Goal: Check status: Check status

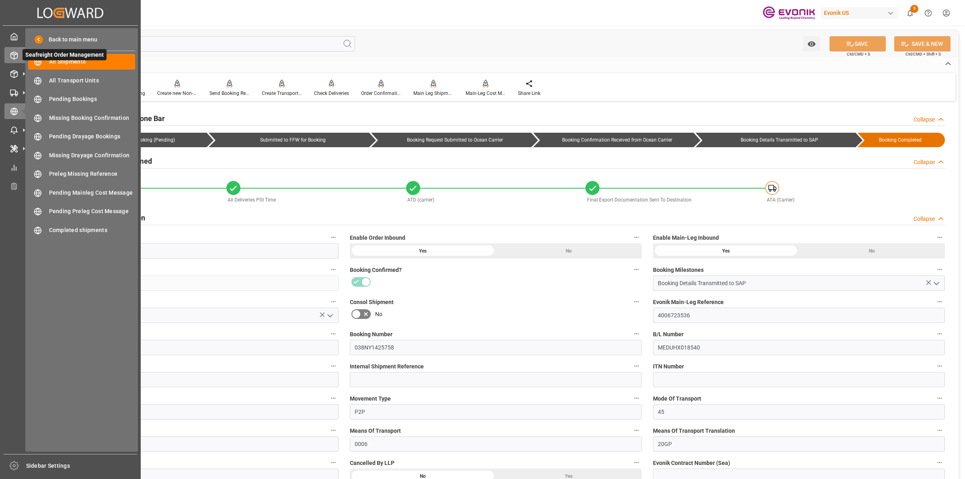
click at [16, 61] on div "Seafreight Order Management Seafreight Order Management" at bounding box center [70, 55] width 132 height 16
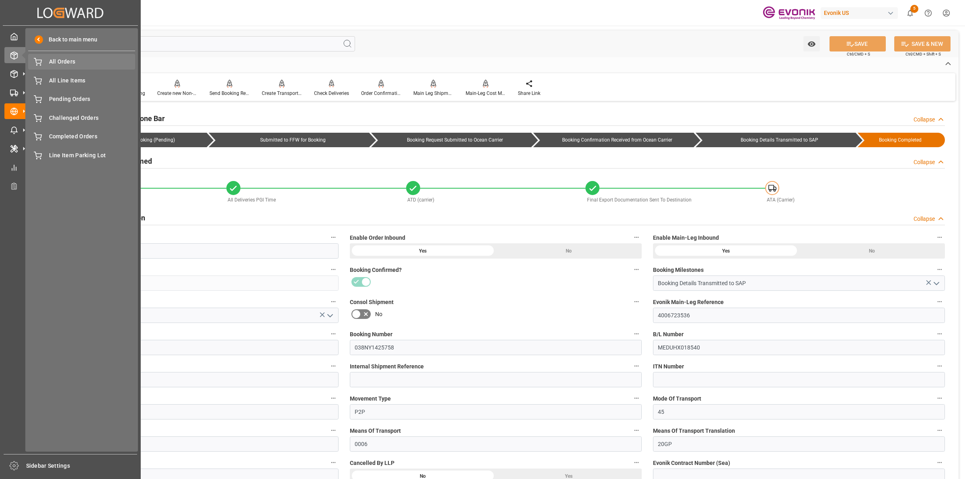
click at [53, 64] on span "All Orders" at bounding box center [92, 61] width 86 height 8
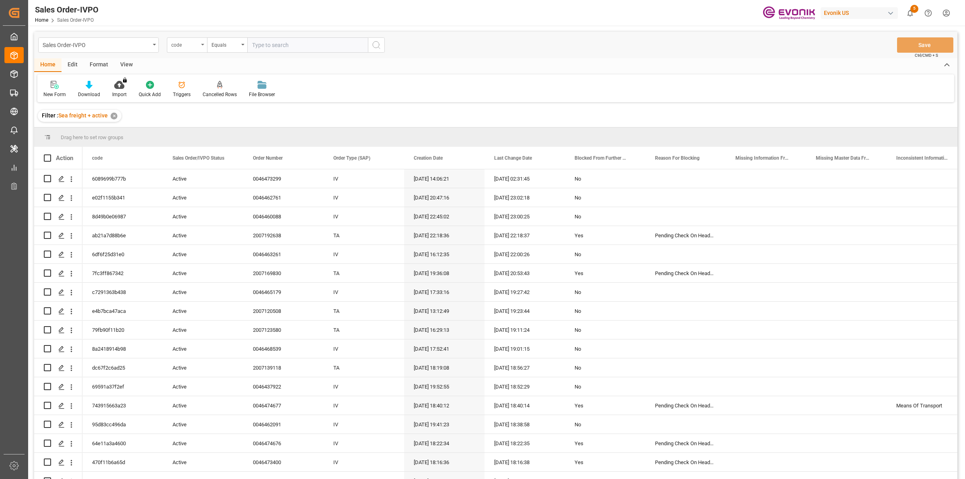
click at [196, 47] on div "code" at bounding box center [184, 43] width 27 height 9
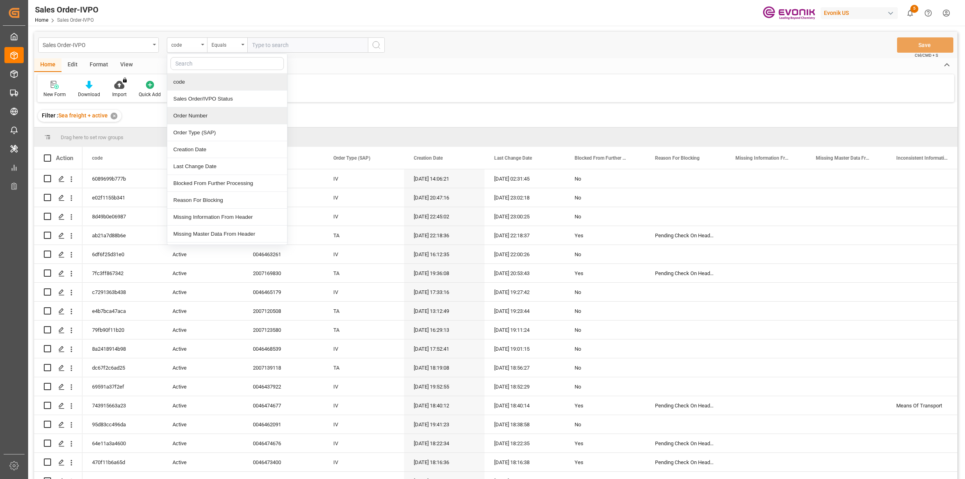
click at [197, 117] on div "Order Number" at bounding box center [227, 115] width 120 height 17
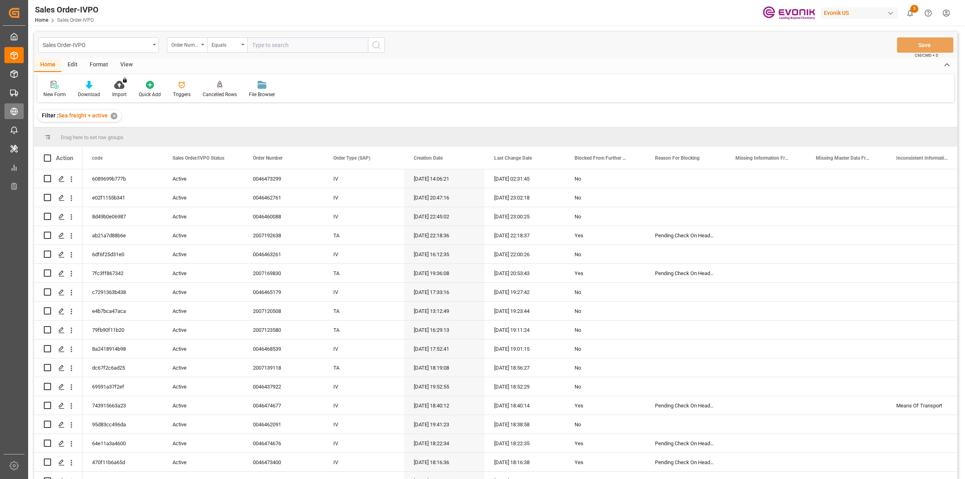
click at [16, 117] on div "Transport Management Transport Management" at bounding box center [13, 111] width 19 height 16
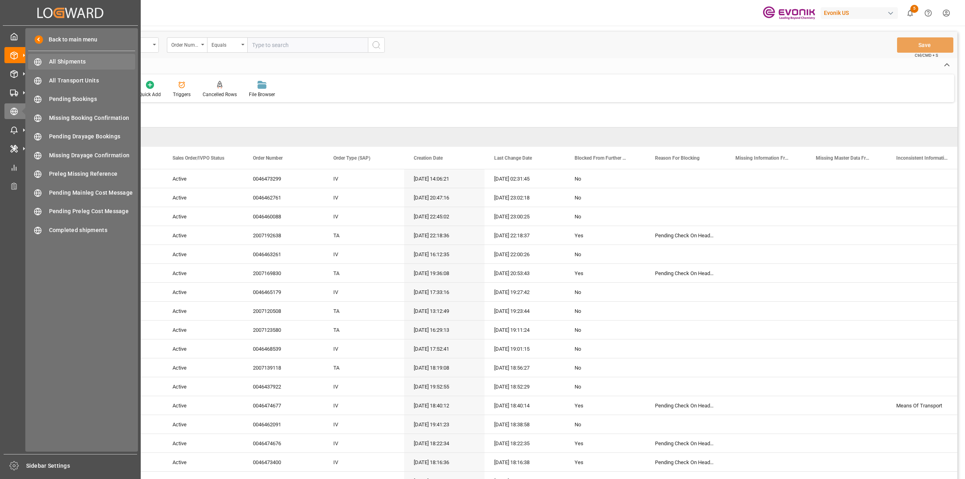
click at [80, 64] on span "All Shipments" at bounding box center [92, 61] width 86 height 8
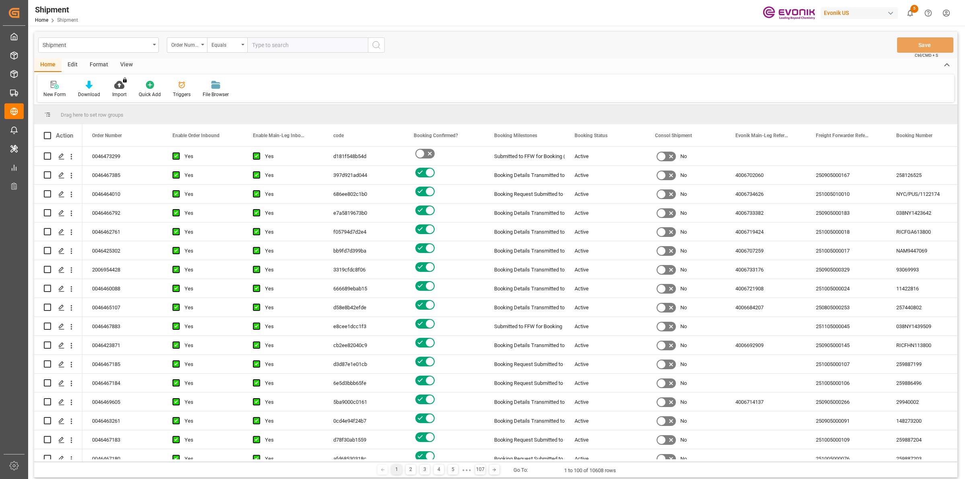
click at [279, 45] on input "text" at bounding box center [307, 44] width 121 height 15
paste input "0046466930"
type input "0046466930"
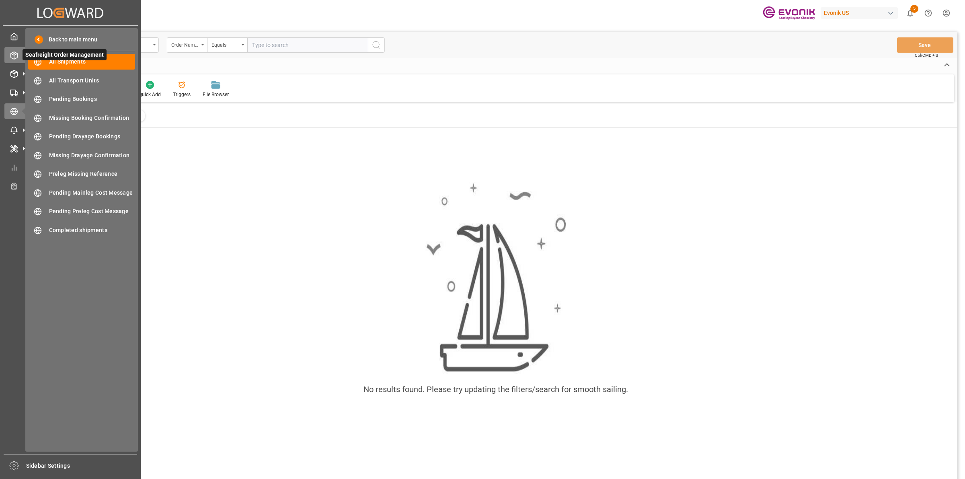
click at [19, 54] on div "Seafreight Order Management Seafreight Order Management" at bounding box center [70, 55] width 132 height 16
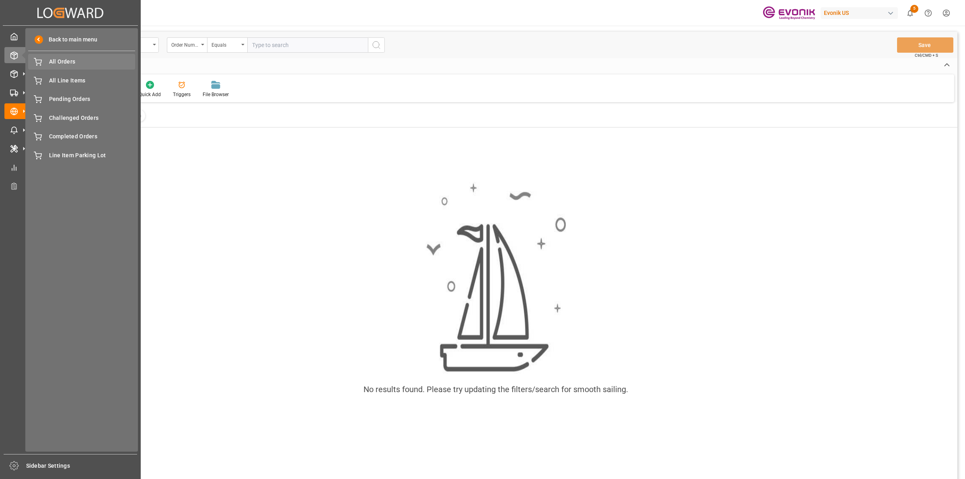
click at [94, 65] on span "All Orders" at bounding box center [92, 61] width 86 height 8
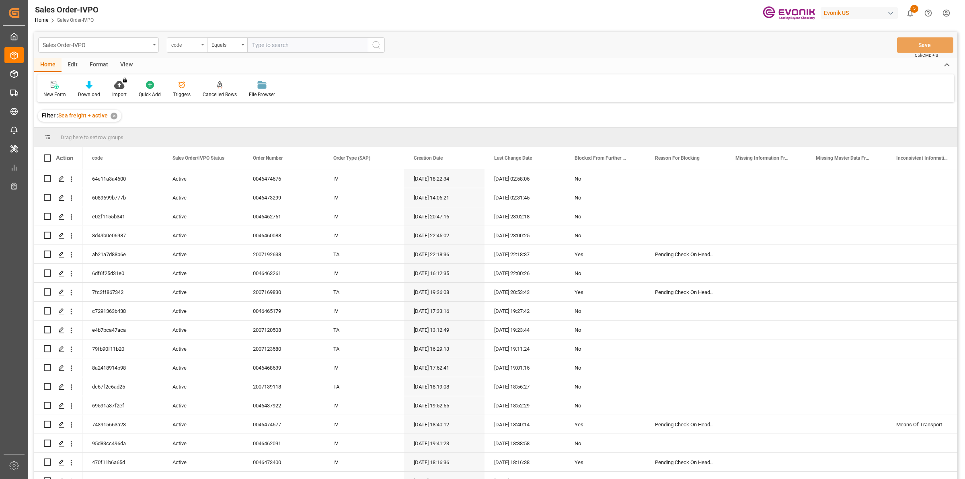
click at [186, 49] on div "code" at bounding box center [187, 44] width 40 height 15
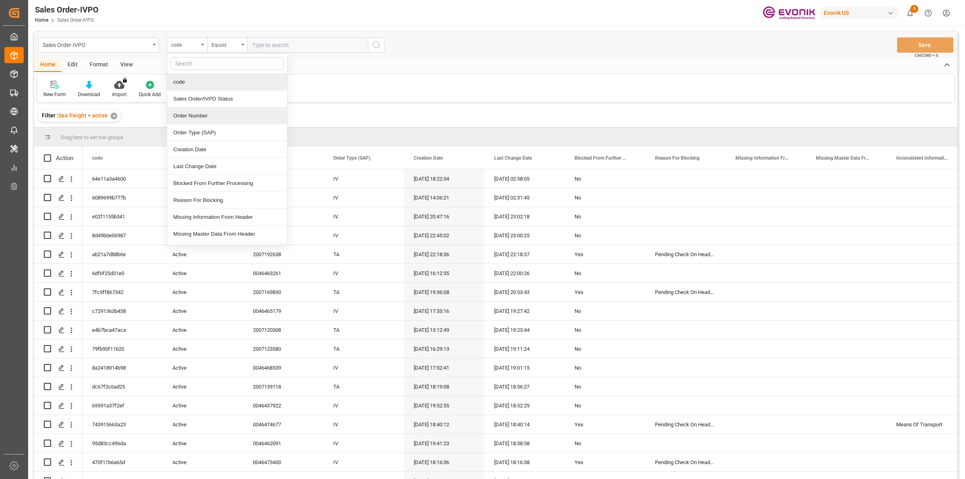
click at [194, 113] on div "Order Number" at bounding box center [227, 115] width 120 height 17
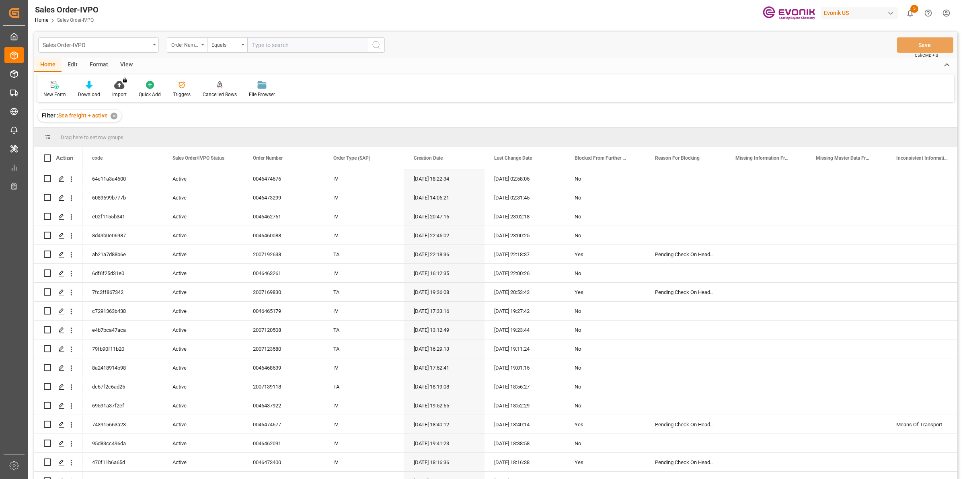
click at [283, 46] on input "text" at bounding box center [307, 44] width 121 height 15
paste input "0046466930"
type input "0046466930"
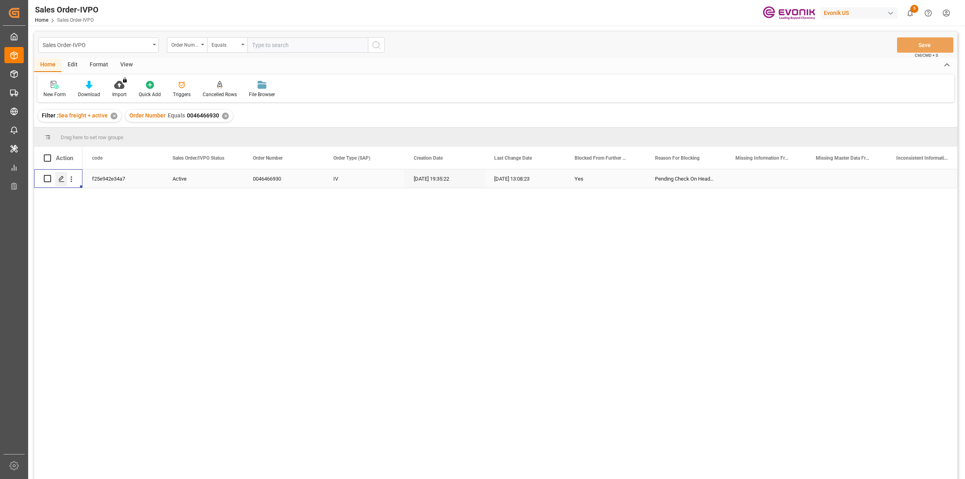
click at [63, 177] on polygon "Press SPACE to select this row." at bounding box center [61, 178] width 4 height 4
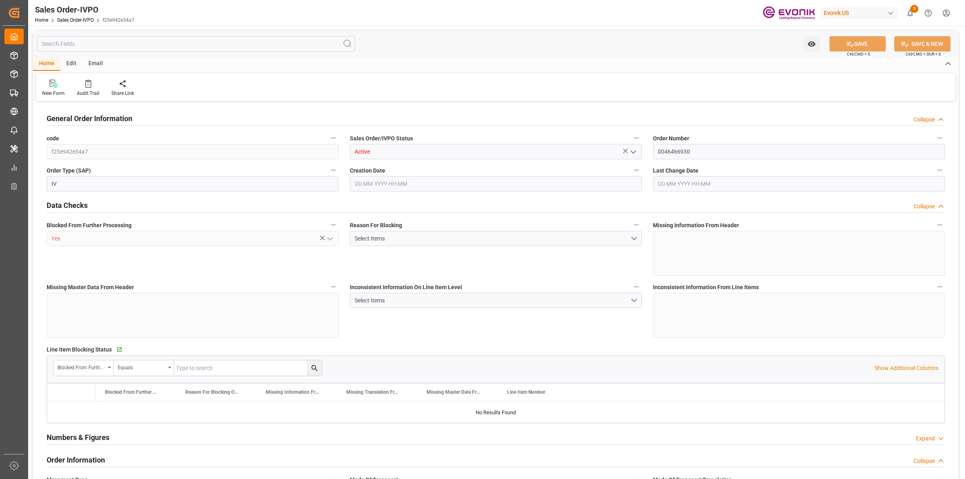
type input "NLRTM"
type input "0"
type input "1"
type input "2"
type input "17252"
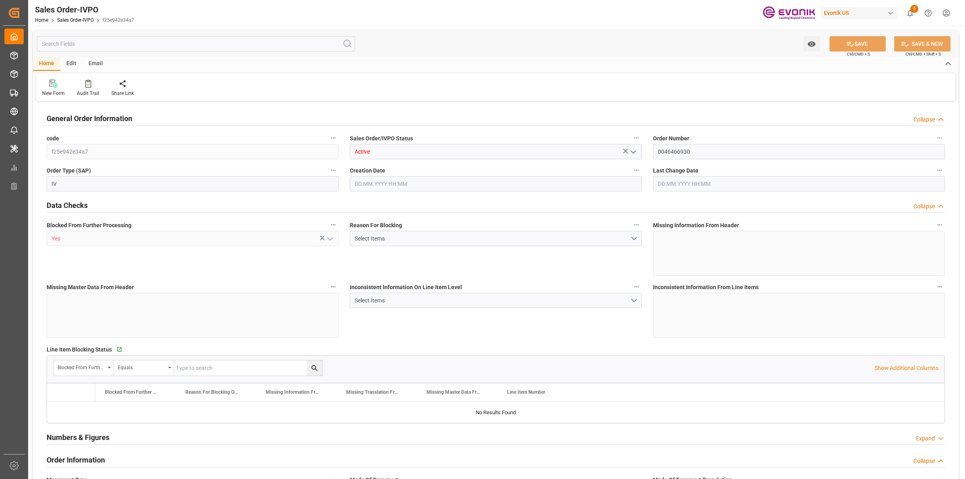
type input "0"
type input "17000"
type input "30"
type input "[DATE] 19:35"
type input "[DATE] 13:08"
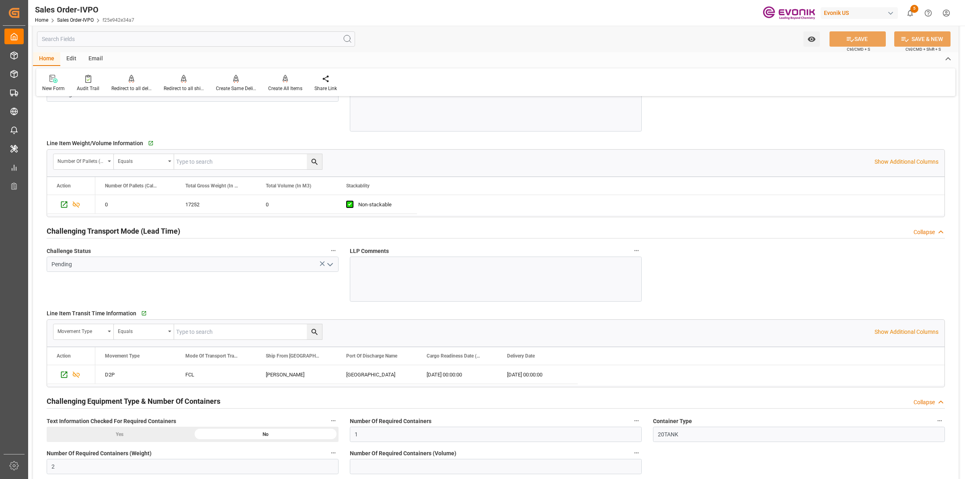
scroll to position [1307, 0]
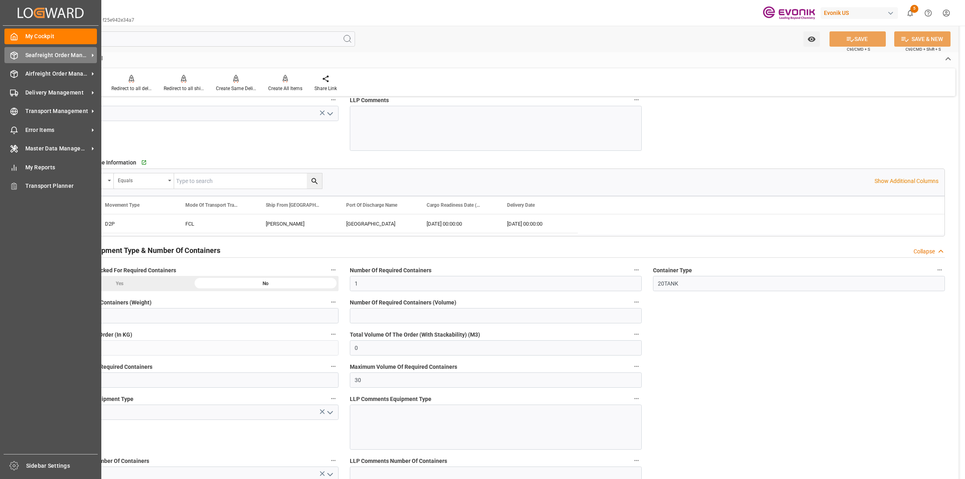
click at [9, 59] on div at bounding box center [11, 55] width 14 height 8
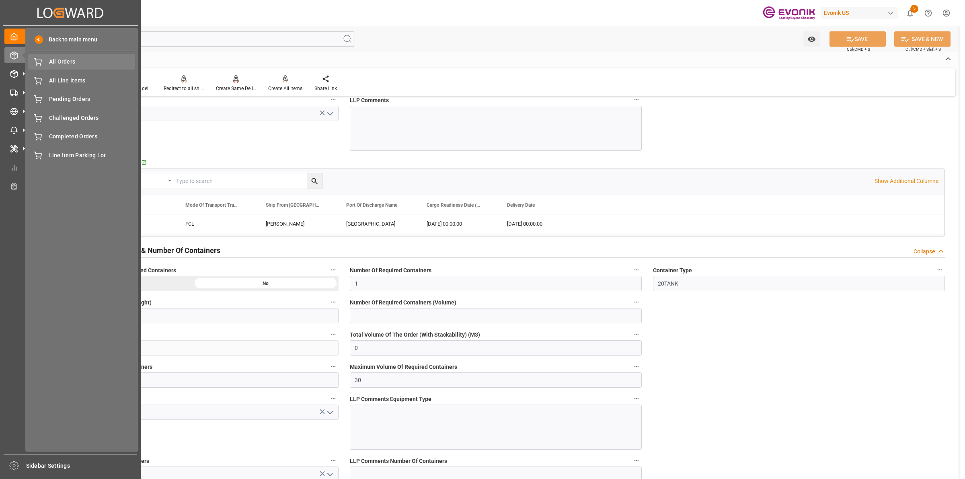
click at [57, 62] on span "All Orders" at bounding box center [92, 61] width 86 height 8
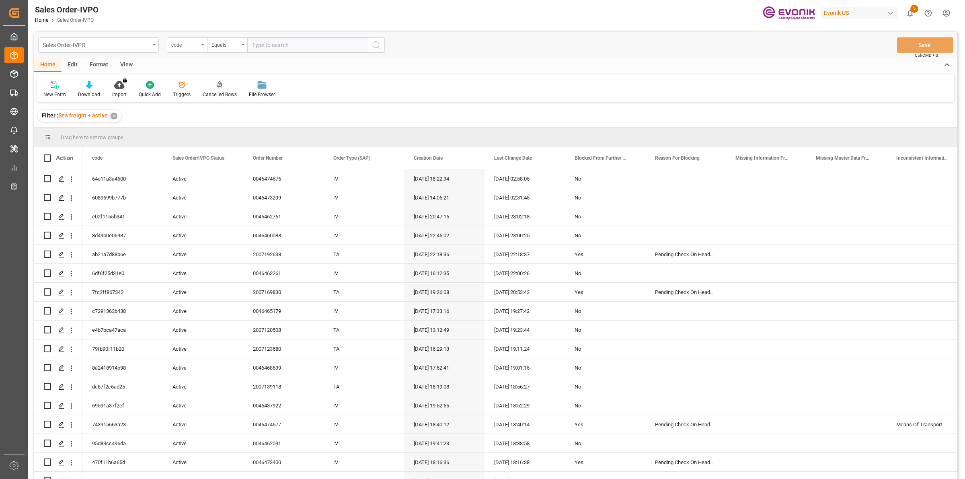
click at [200, 40] on div "code" at bounding box center [187, 44] width 40 height 15
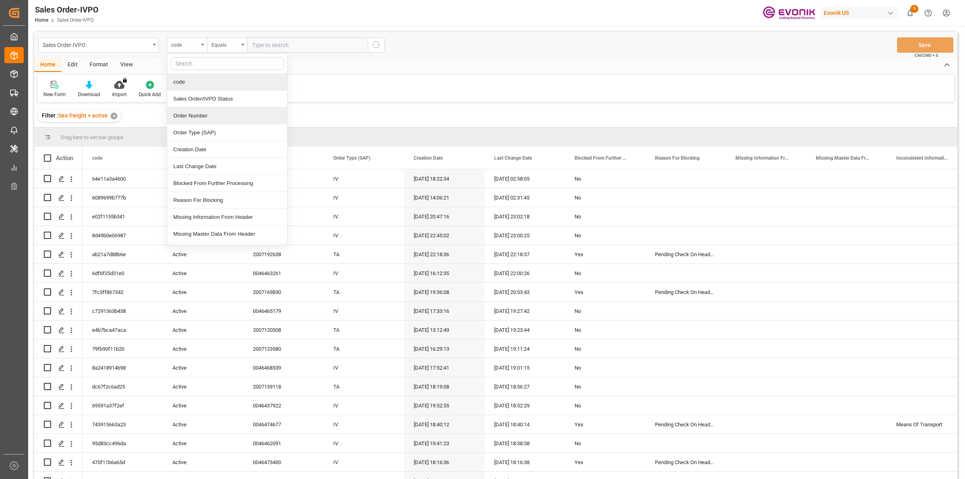
click at [201, 119] on div "Order Number" at bounding box center [227, 115] width 120 height 17
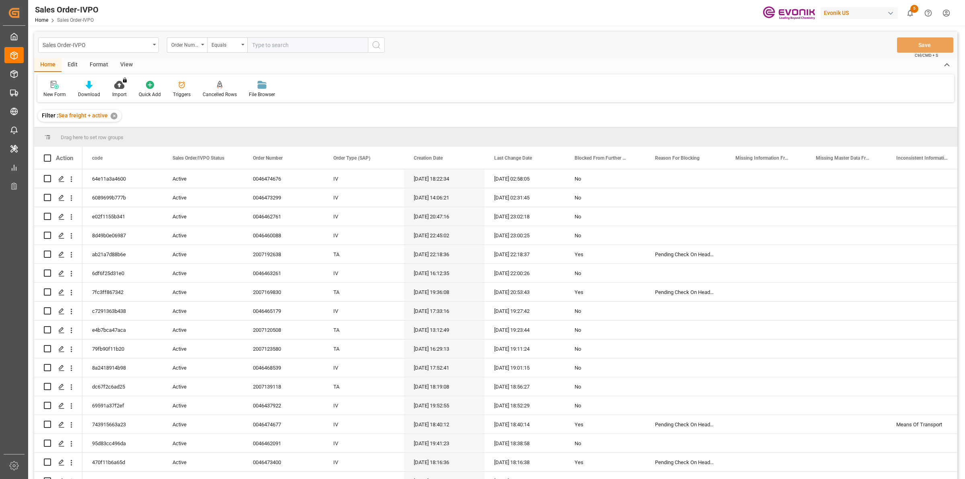
click at [289, 46] on input "text" at bounding box center [307, 44] width 121 height 15
paste input "0046473656"
type input "0046473656"
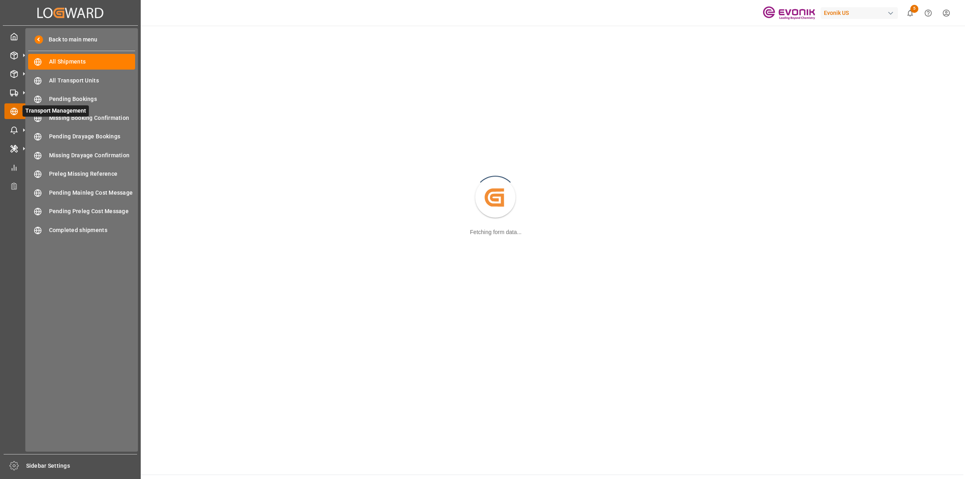
click at [11, 113] on icon at bounding box center [14, 111] width 8 height 8
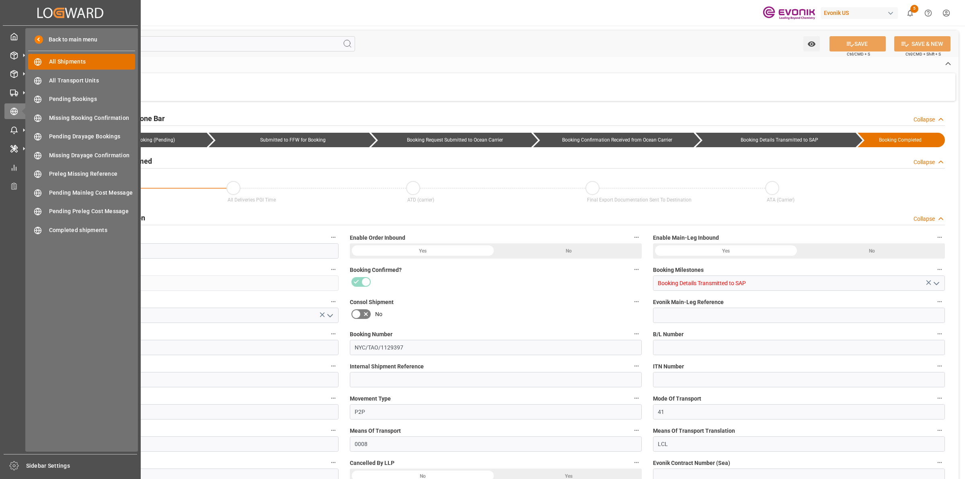
type input "2007133936"
type input "f9dd25130a82"
type input "Booking Details Transmitted to SAP"
type input "Active"
type input "251005010028"
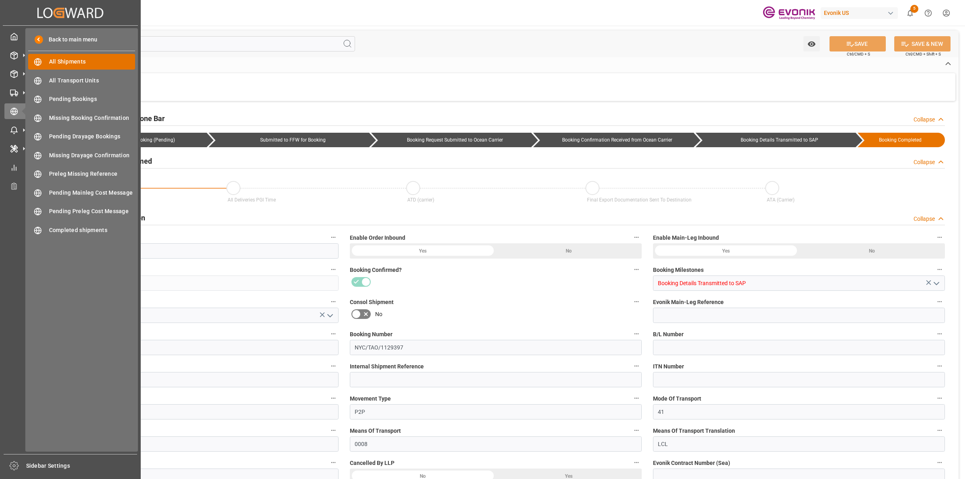
type input "NYC/TAO/1129397"
type input "251005010028"
type input "NYC/TAO/1129397"
type input "P2P"
type input "41"
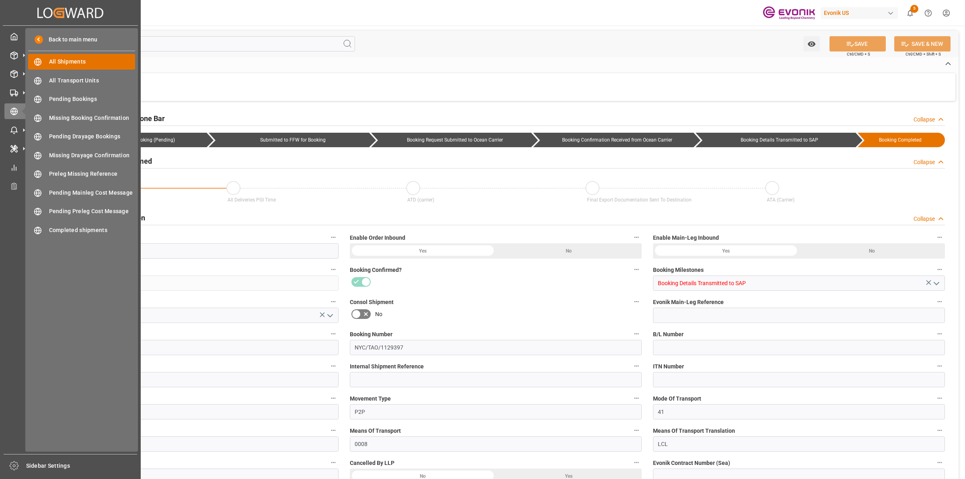
type input "LCL"
type input "0008"
type input "LCL"
click at [63, 62] on span "All Shipments" at bounding box center [92, 61] width 86 height 8
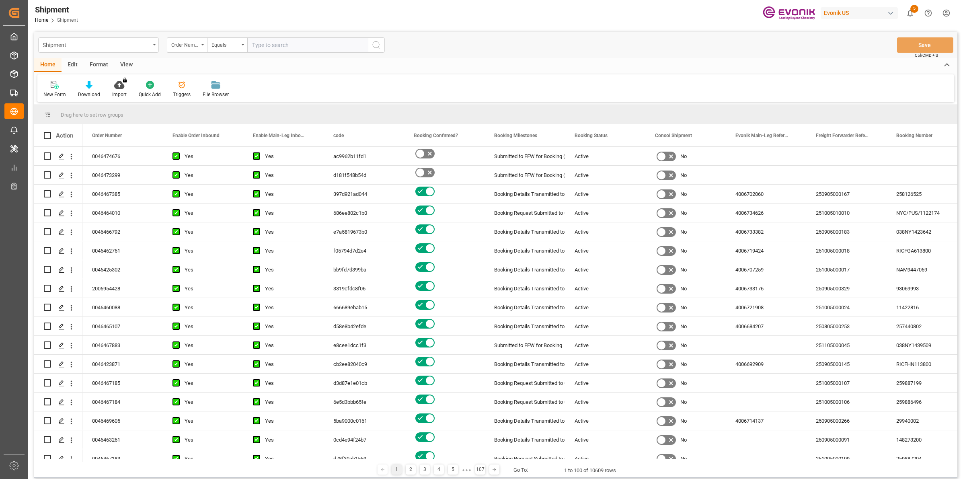
click at [192, 45] on div "Order Number" at bounding box center [184, 43] width 27 height 9
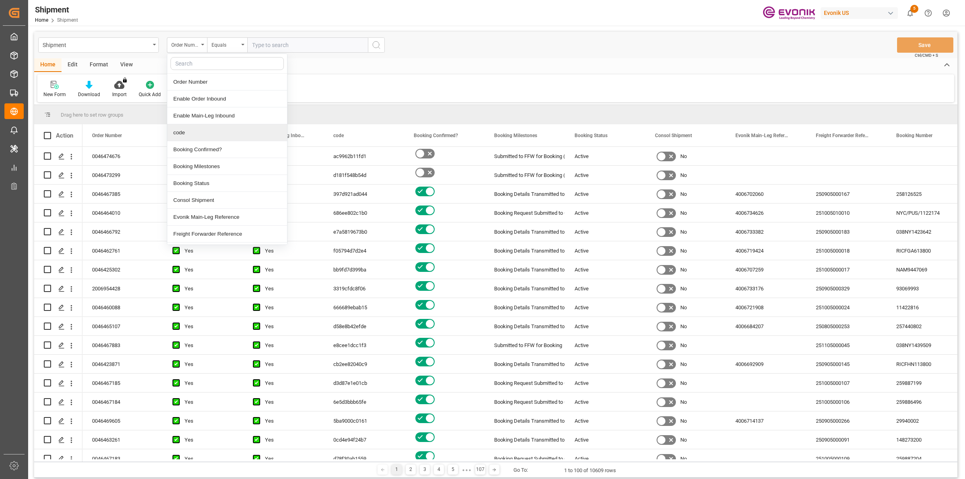
click at [195, 131] on div "code" at bounding box center [227, 132] width 120 height 17
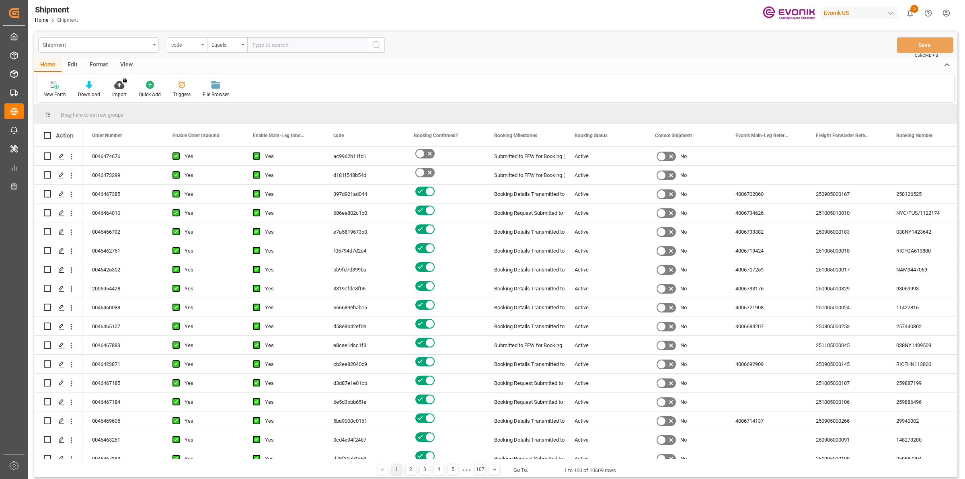
click at [275, 45] on input "text" at bounding box center [307, 44] width 121 height 15
paste input "28da797b97cc"
type input "28da797b97cc"
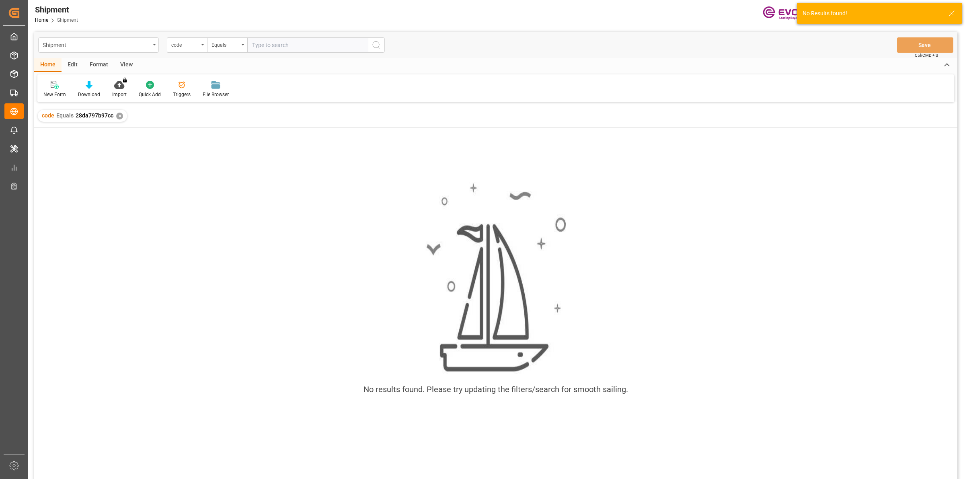
click at [119, 115] on div "✕" at bounding box center [119, 116] width 7 height 7
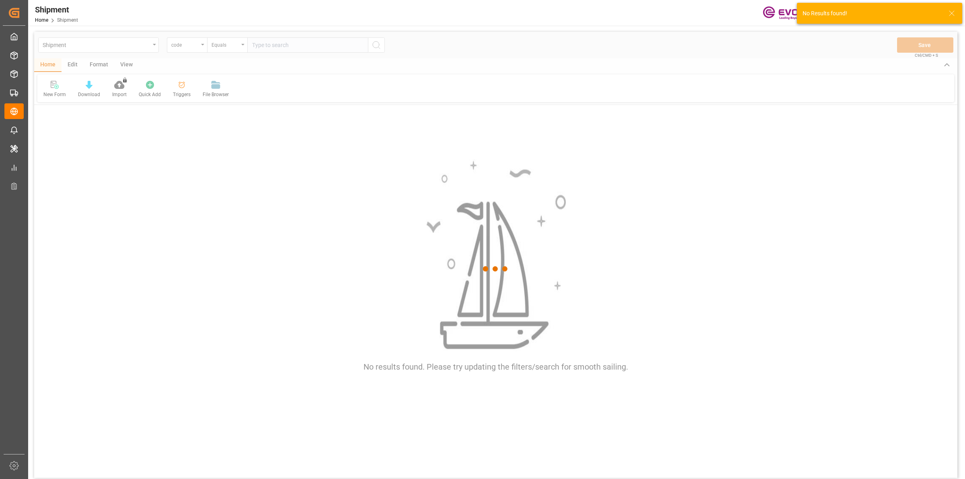
click at [290, 47] on div at bounding box center [495, 269] width 923 height 474
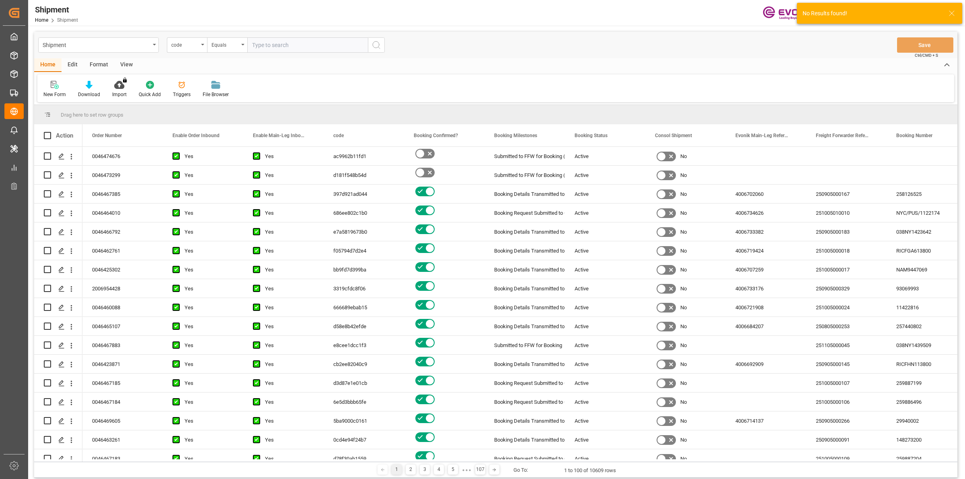
click at [288, 47] on input "text" at bounding box center [307, 44] width 121 height 15
paste input "28da797b97cc"
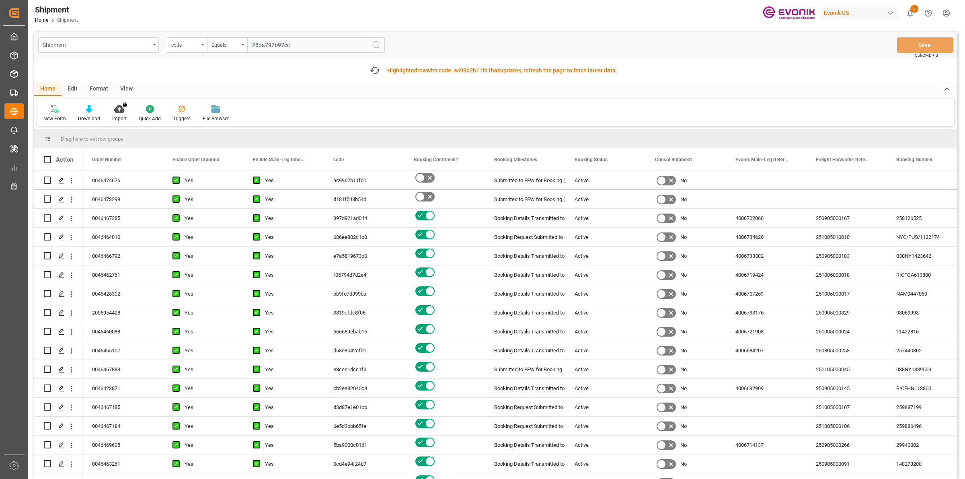
type input "28da797b97cc"
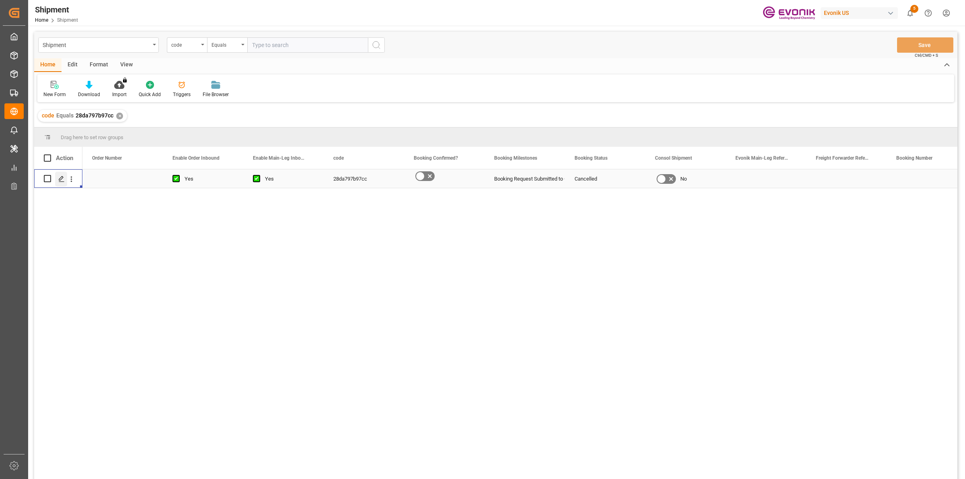
click at [62, 177] on icon "Press SPACE to select this row." at bounding box center [61, 179] width 6 height 6
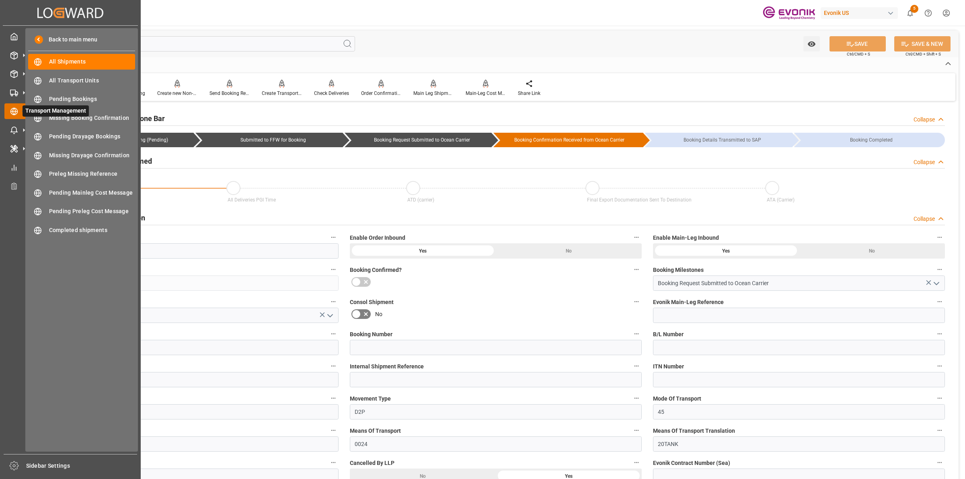
click at [17, 109] on icon at bounding box center [23, 111] width 17 height 17
click at [77, 60] on span "All Shipments" at bounding box center [92, 61] width 86 height 8
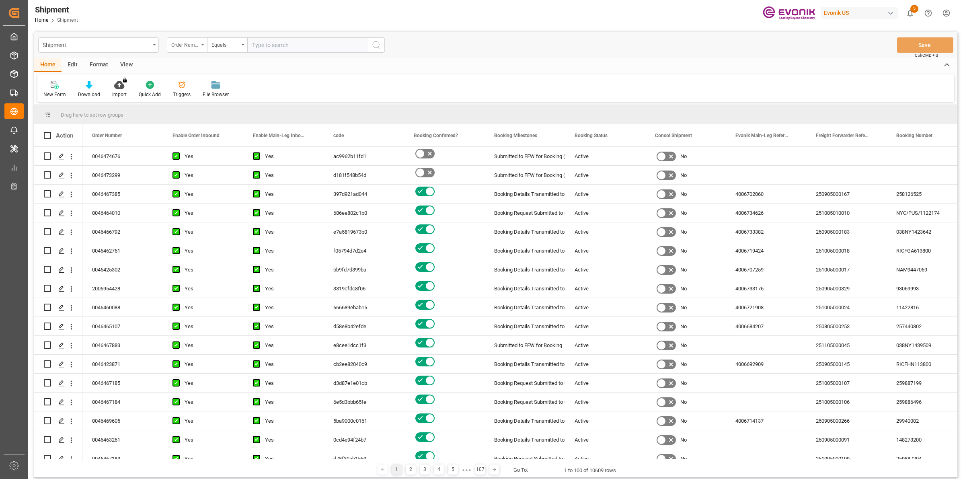
click at [193, 45] on div "Order Number" at bounding box center [184, 43] width 27 height 9
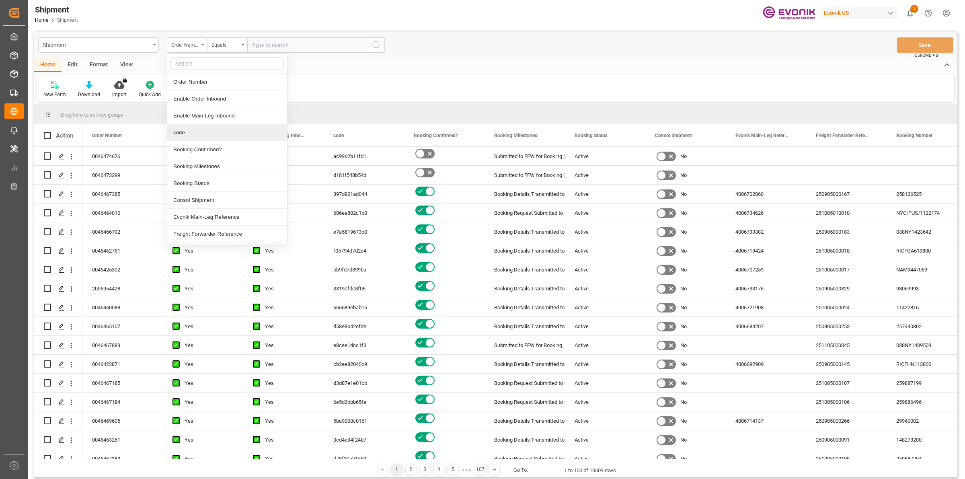
click at [184, 133] on div "code" at bounding box center [227, 132] width 120 height 17
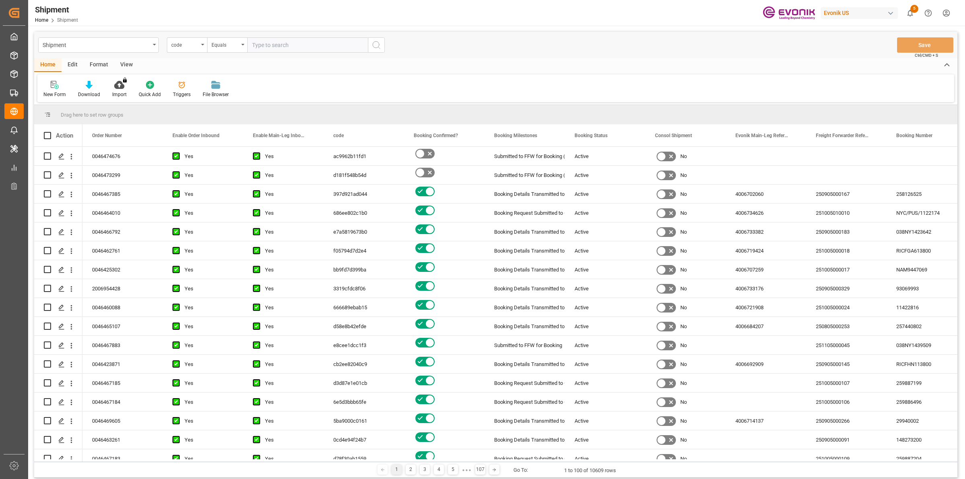
click at [273, 49] on input "text" at bounding box center [307, 44] width 121 height 15
paste input "28da797b97cc"
type input "28da797b97cc"
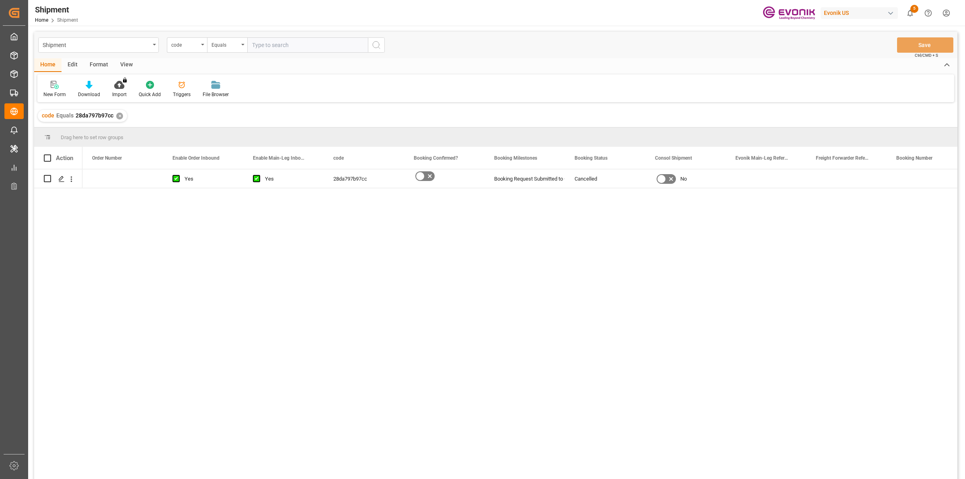
click at [272, 44] on input "text" at bounding box center [307, 44] width 121 height 15
click at [117, 113] on div "✕" at bounding box center [119, 116] width 7 height 7
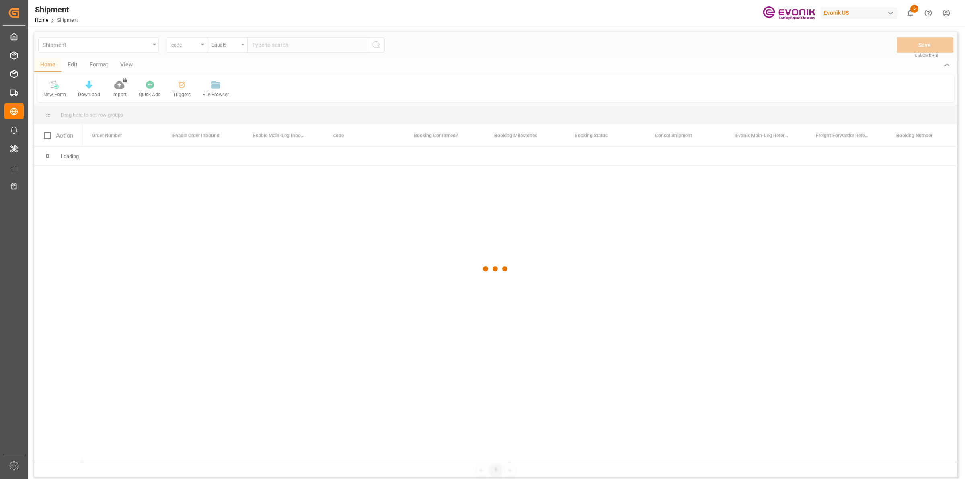
click at [285, 49] on div at bounding box center [495, 269] width 923 height 474
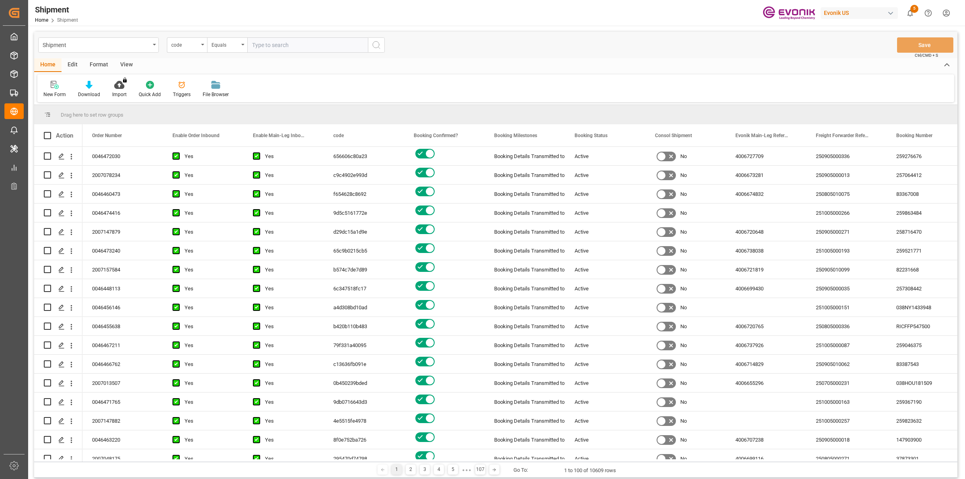
click at [287, 47] on input "text" at bounding box center [307, 44] width 121 height 15
paste input "16428bd86f90"
type input "16428bd86f90"
